Goal: Check status: Check status

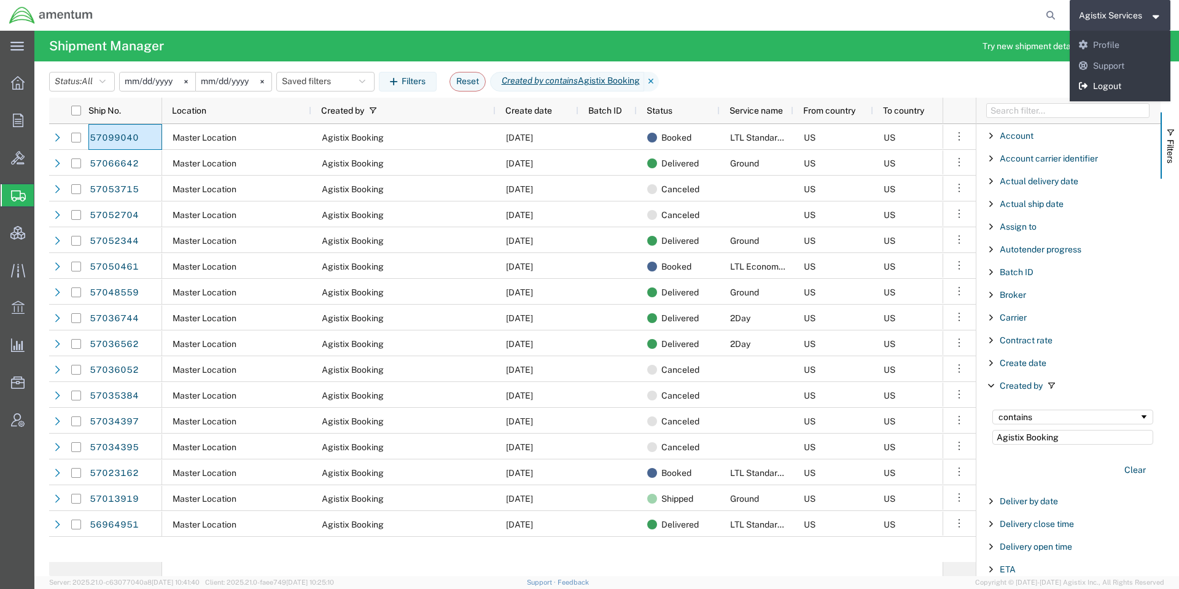
click at [1105, 82] on link "Logout" at bounding box center [1120, 86] width 101 height 21
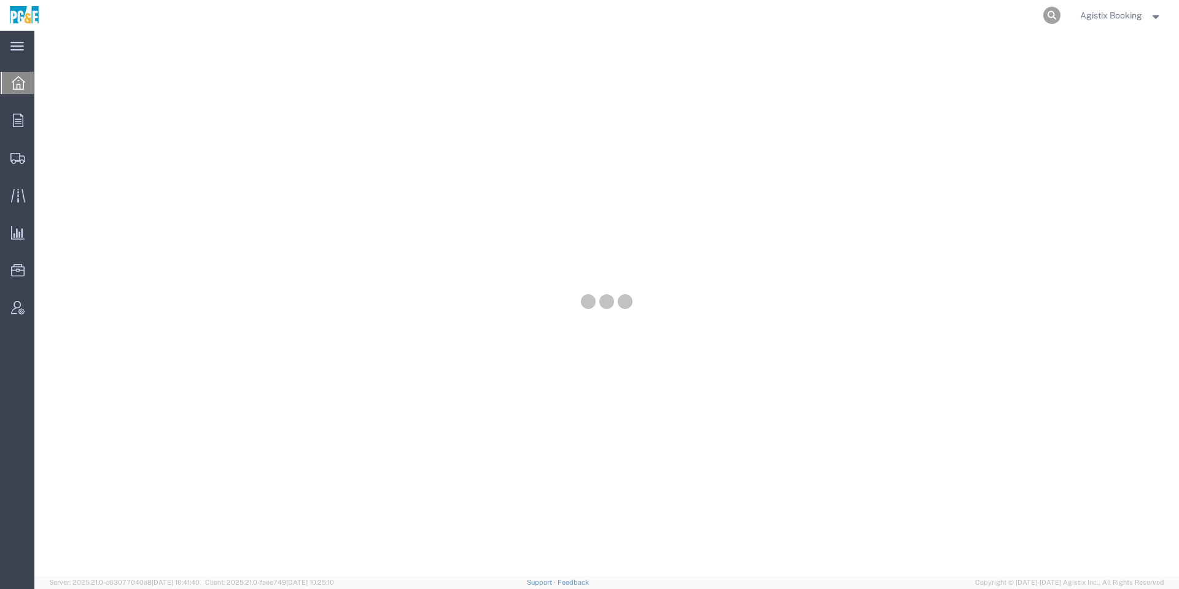
click at [1045, 17] on icon at bounding box center [1052, 15] width 17 height 17
paste input "57137107"
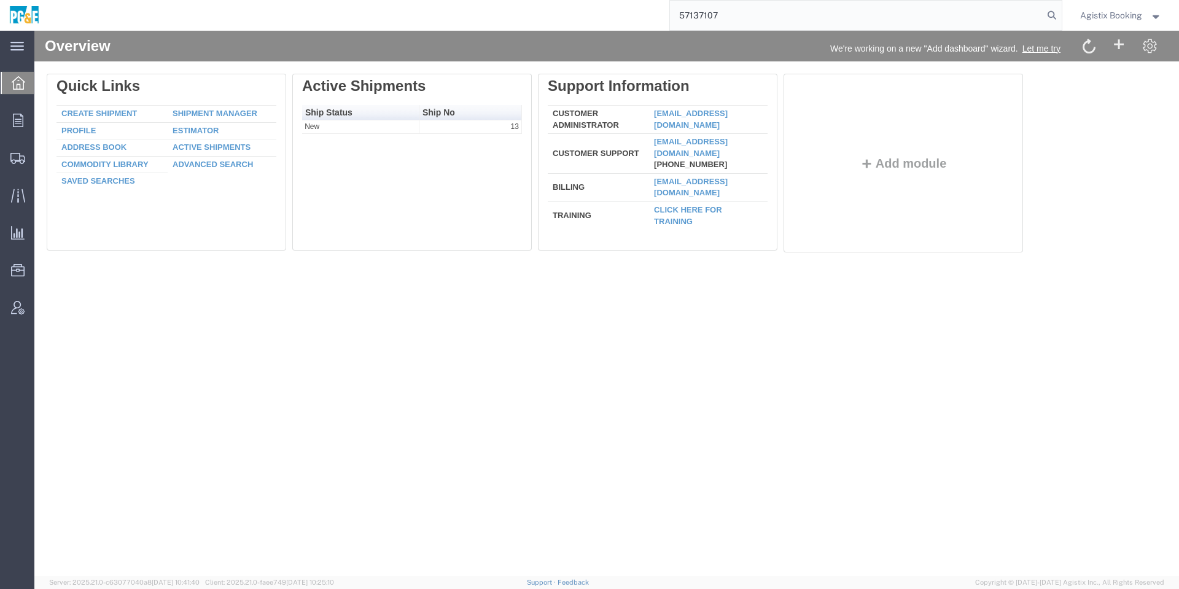
type input "57137107"
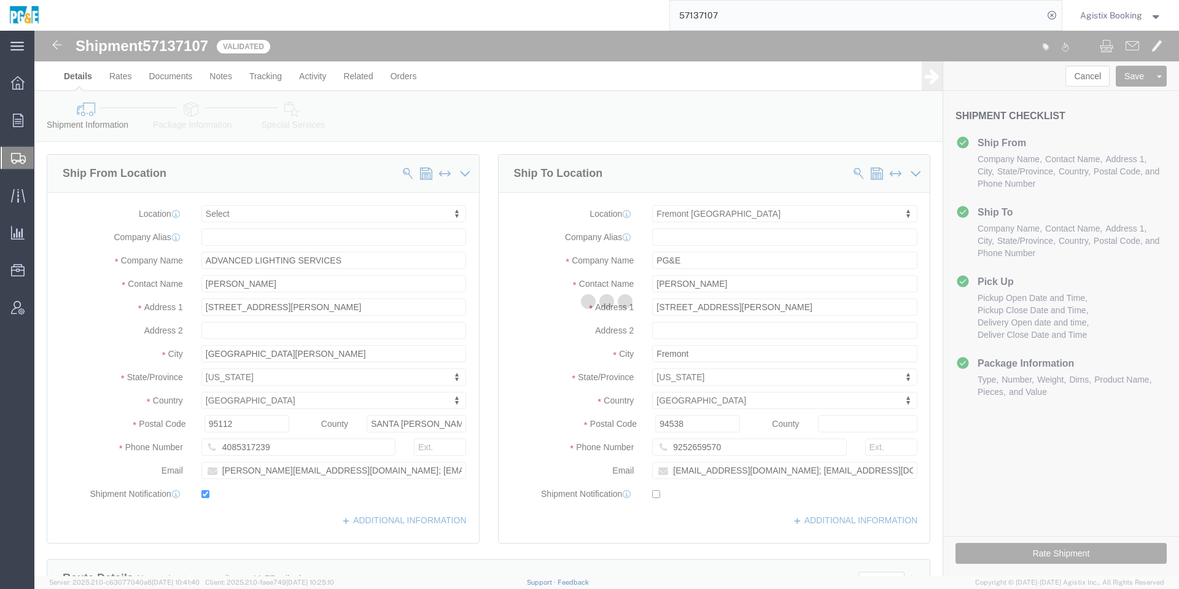
select select
select select "19740"
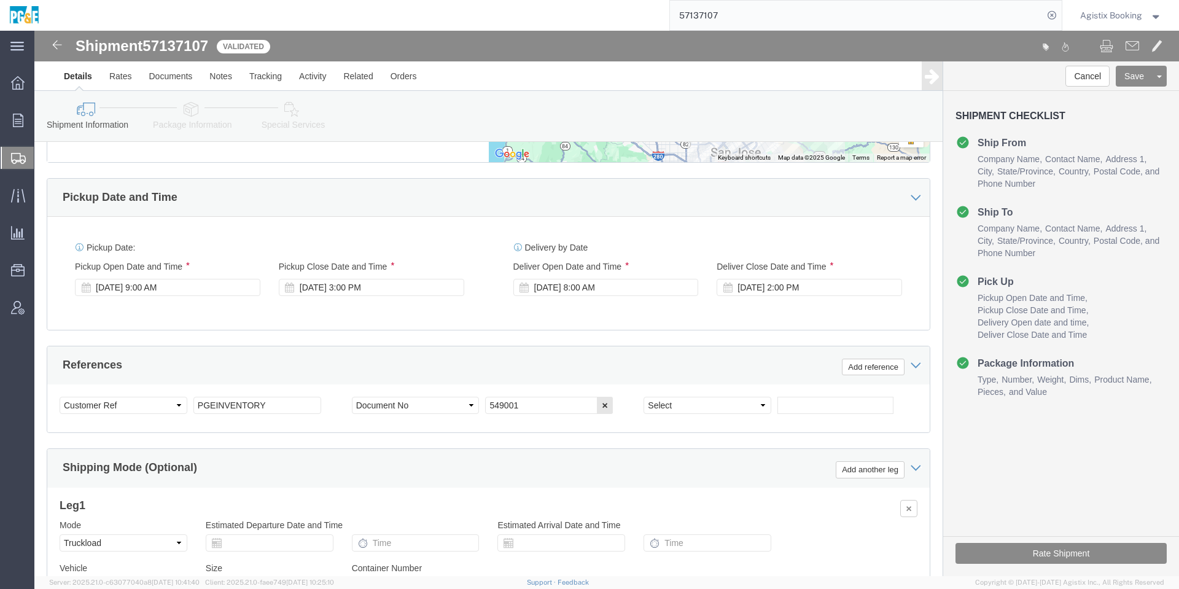
scroll to position [705, 0]
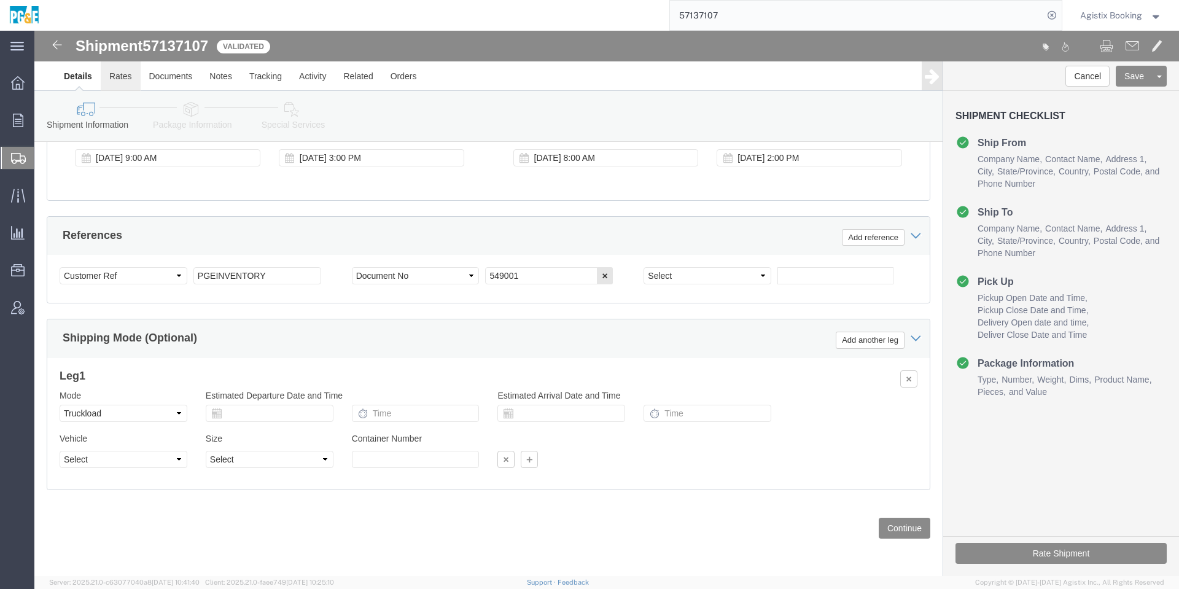
click link "Rates"
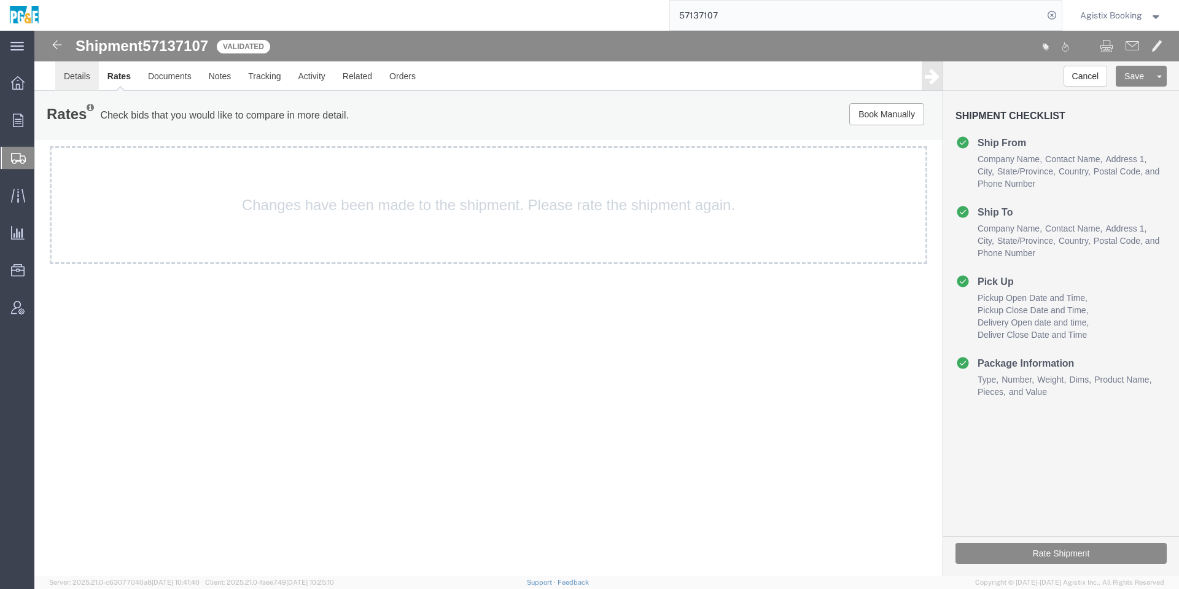
click at [77, 73] on link "Details" at bounding box center [77, 75] width 44 height 29
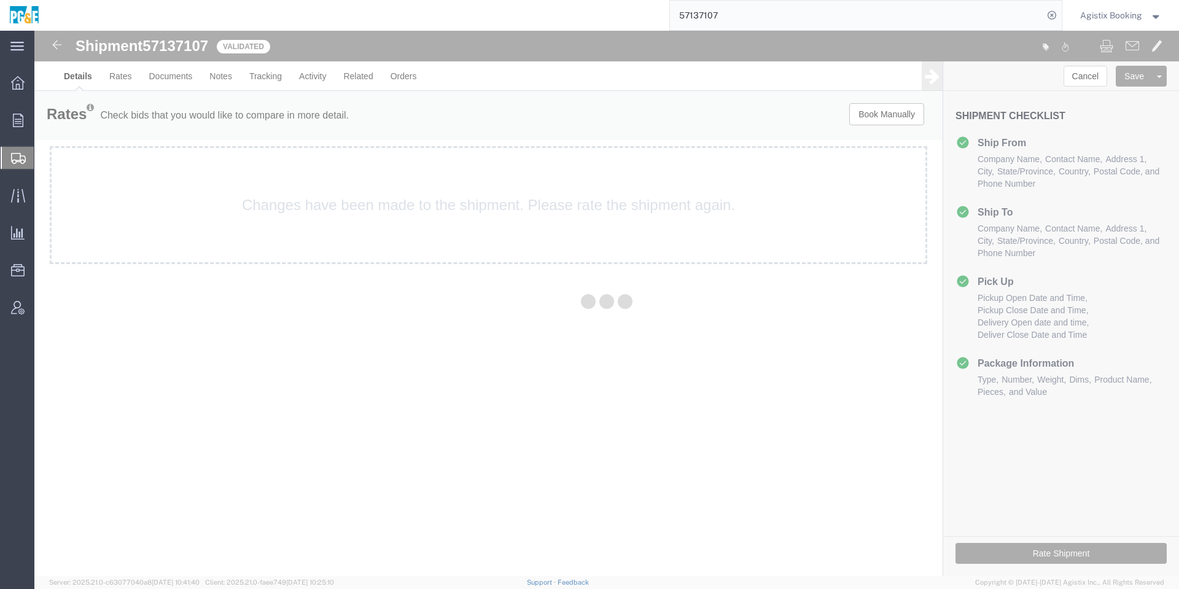
select select "19740"
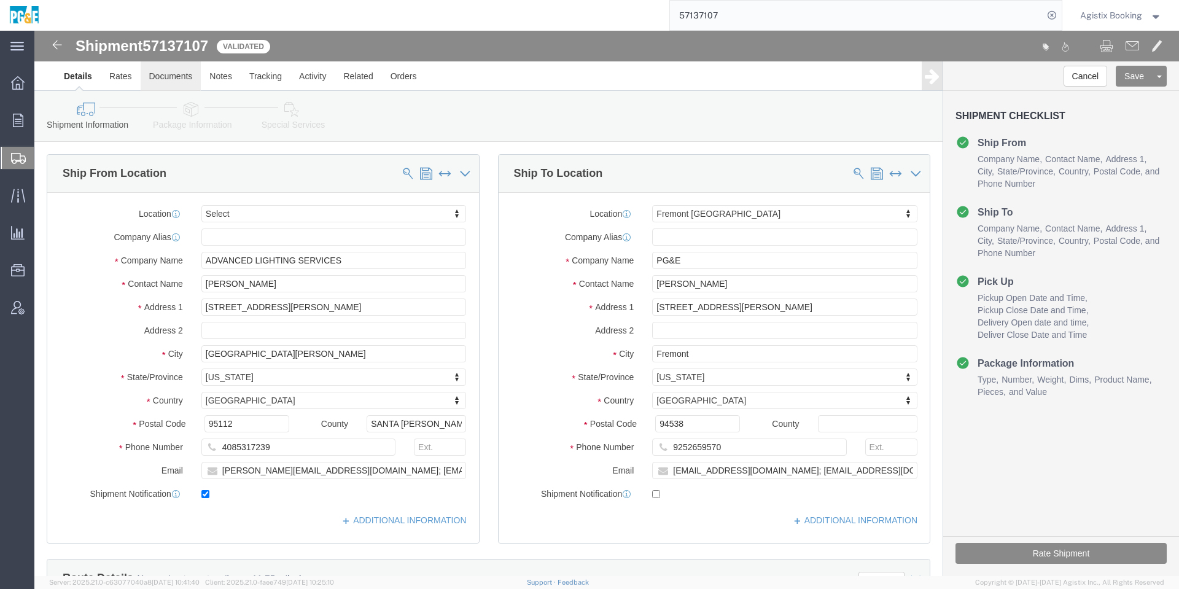
click link "Documents"
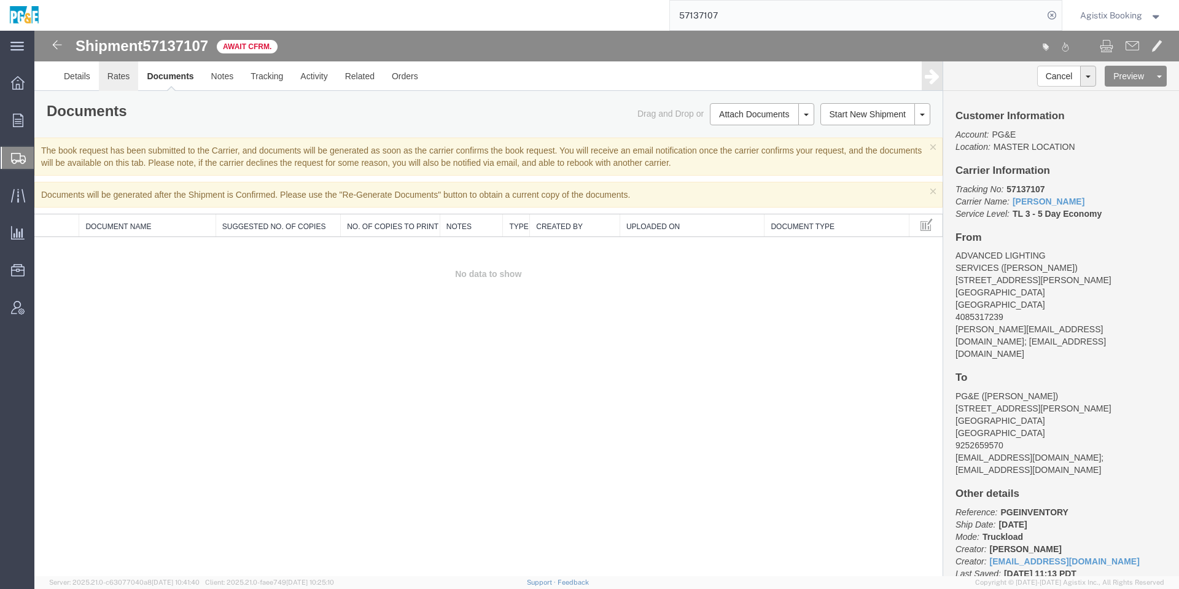
click at [105, 84] on link "Rates" at bounding box center [119, 75] width 40 height 29
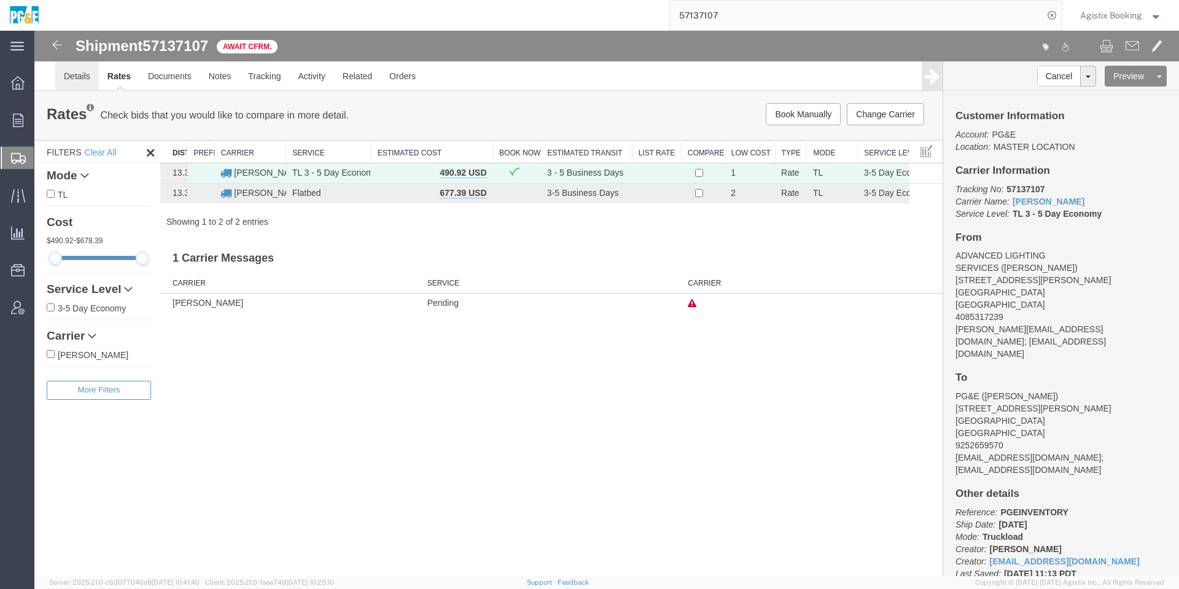
click at [82, 82] on link "Details" at bounding box center [77, 75] width 44 height 29
